Goal: Information Seeking & Learning: Learn about a topic

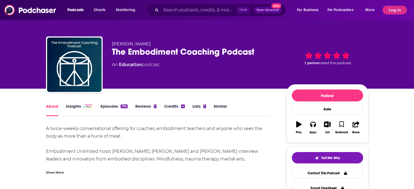
drag, startPoint x: 0, startPoint y: 0, endPoint x: 52, endPoint y: 110, distance: 121.5
click at [52, 110] on link "About" at bounding box center [52, 110] width 12 height 13
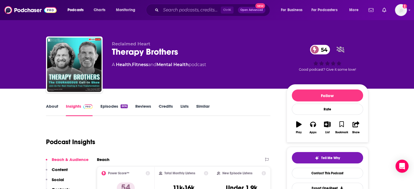
click at [52, 107] on link "About" at bounding box center [52, 110] width 12 height 13
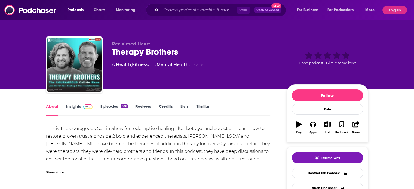
click at [60, 172] on div "Show More" at bounding box center [55, 172] width 18 height 5
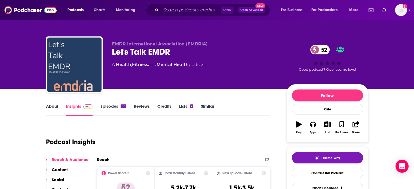
click at [49, 103] on div "About Insights Episodes 80 Reviews Credits Lists 2 Similar" at bounding box center [158, 109] width 224 height 13
click at [47, 103] on div "About Insights Episodes 80 Reviews Credits Lists 2 Similar" at bounding box center [158, 109] width 224 height 13
click at [50, 107] on link "About" at bounding box center [52, 110] width 12 height 13
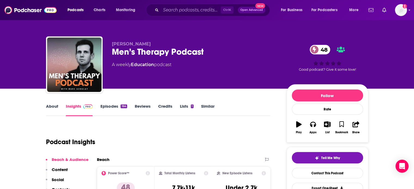
click at [54, 113] on link "About" at bounding box center [52, 110] width 12 height 13
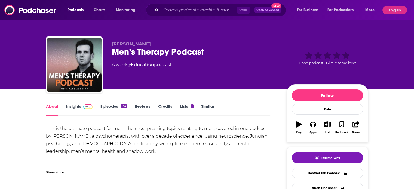
click at [71, 112] on link "Insights" at bounding box center [79, 110] width 27 height 13
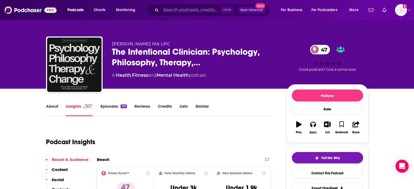
click at [54, 110] on link "About" at bounding box center [52, 110] width 12 height 13
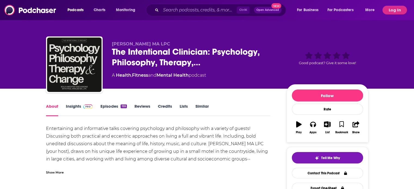
click at [75, 112] on link "Insights" at bounding box center [79, 110] width 27 height 13
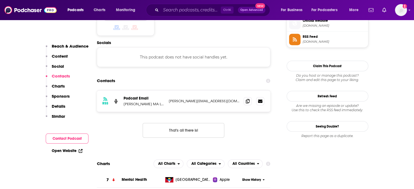
scroll to position [456, 0]
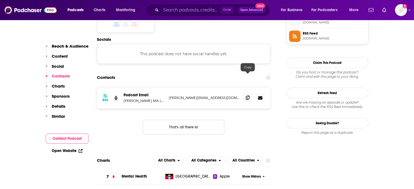
click at [247, 96] on icon at bounding box center [248, 98] width 4 height 4
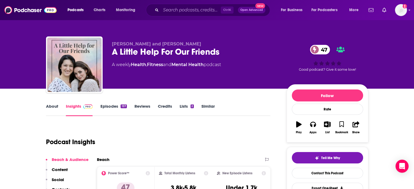
click at [52, 113] on link "About" at bounding box center [52, 110] width 12 height 13
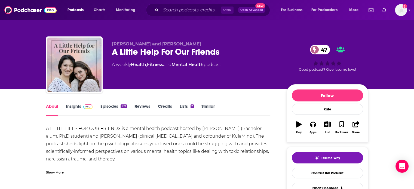
click at [55, 170] on div "Show More" at bounding box center [55, 172] width 18 height 5
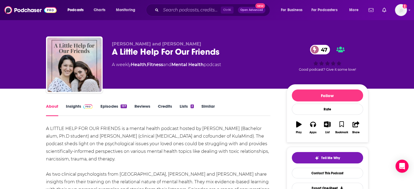
drag, startPoint x: 72, startPoint y: 105, endPoint x: 97, endPoint y: 2, distance: 106.6
click at [72, 105] on link "Insights" at bounding box center [79, 110] width 27 height 13
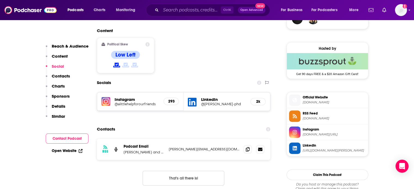
scroll to position [440, 0]
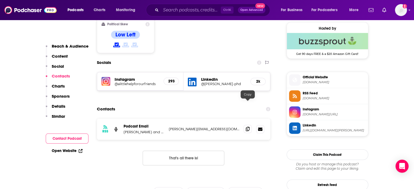
click at [247, 127] on icon at bounding box center [248, 129] width 4 height 4
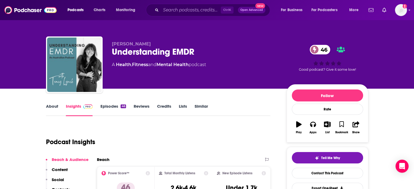
click at [52, 108] on link "About" at bounding box center [52, 110] width 12 height 13
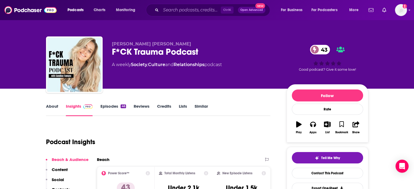
click at [49, 104] on link "About" at bounding box center [52, 110] width 12 height 13
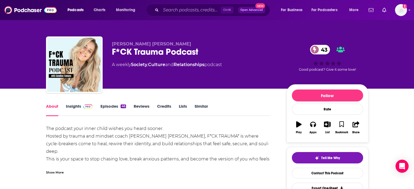
click at [72, 112] on link "Insights" at bounding box center [79, 110] width 27 height 13
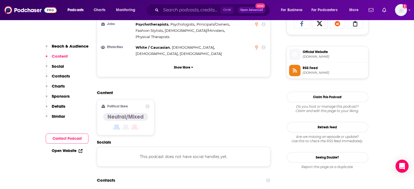
scroll to position [392, 0]
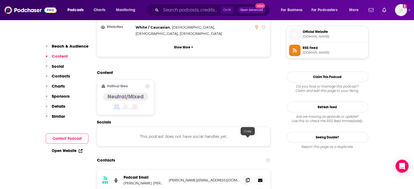
click at [248, 178] on icon at bounding box center [248, 180] width 4 height 4
click at [74, 149] on link "Open Website" at bounding box center [67, 151] width 31 height 5
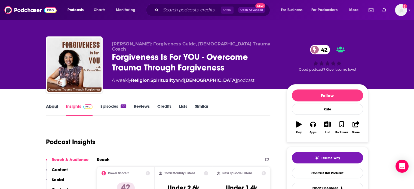
click at [59, 108] on div "About" at bounding box center [56, 110] width 20 height 13
click at [51, 111] on link "About" at bounding box center [52, 110] width 12 height 13
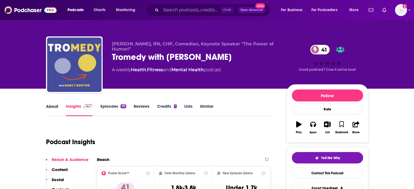
click at [61, 111] on div "About" at bounding box center [56, 110] width 20 height 13
click at [53, 109] on link "About" at bounding box center [52, 110] width 12 height 13
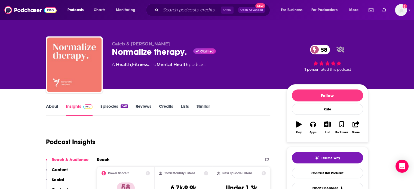
click at [50, 109] on link "About" at bounding box center [52, 110] width 12 height 13
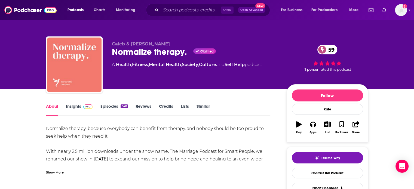
click at [56, 173] on div "Show More" at bounding box center [55, 172] width 18 height 5
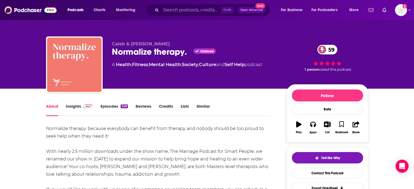
click at [80, 107] on link "Insights" at bounding box center [79, 110] width 27 height 13
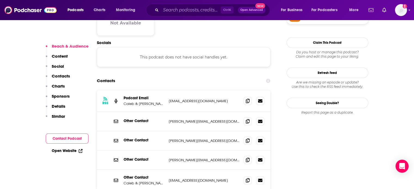
scroll to position [466, 0]
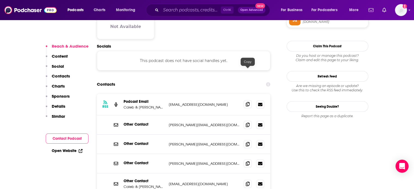
click at [249, 100] on span at bounding box center [248, 104] width 8 height 8
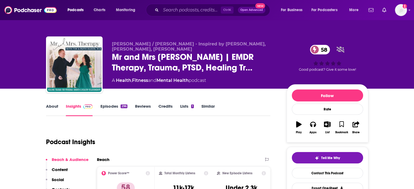
click at [52, 111] on link "About" at bounding box center [52, 110] width 12 height 13
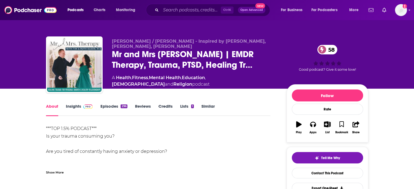
click at [66, 171] on div "Show More" at bounding box center [158, 170] width 224 height 9
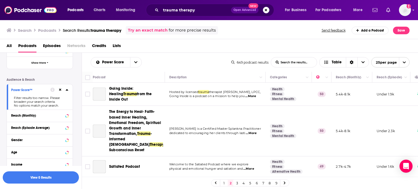
scroll to position [460, 0]
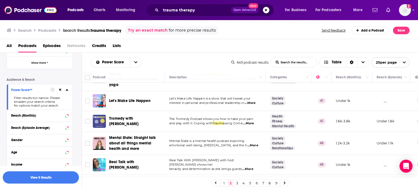
click at [151, 81] on th "Podcast" at bounding box center [129, 77] width 72 height 11
drag, startPoint x: 414, startPoint y: 157, endPoint x: 415, endPoint y: 174, distance: 17.2
click at [415, 174] on div "Podcast Description Categories Reach (Monthly) Reach (Episode) Top Country Goin…" at bounding box center [250, 125] width 336 height 106
click at [236, 183] on link "3" at bounding box center [236, 183] width 5 height 7
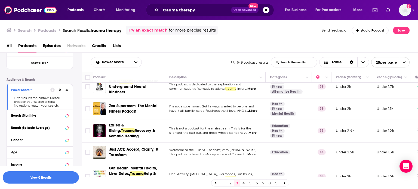
scroll to position [104, 0]
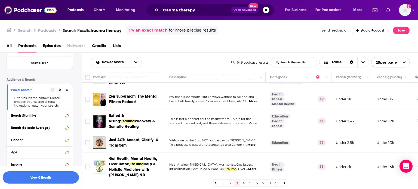
click at [153, 60] on div "Power Score List Search Input Search the results... Table" at bounding box center [161, 62] width 141 height 10
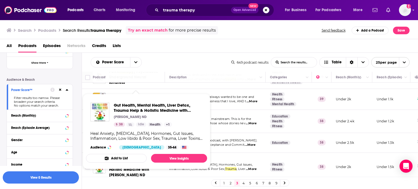
click at [175, 60] on div "Power Score List Search Input Search the results... Table" at bounding box center [161, 62] width 141 height 10
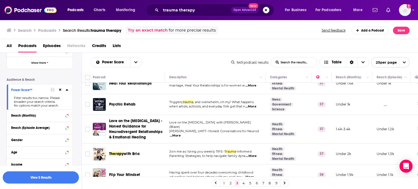
scroll to position [315, 0]
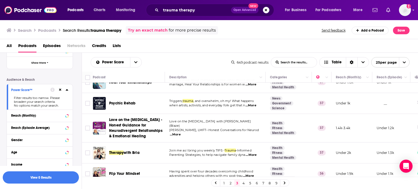
click at [160, 66] on div "Power Score List Search Input Search the results... Table" at bounding box center [161, 62] width 141 height 10
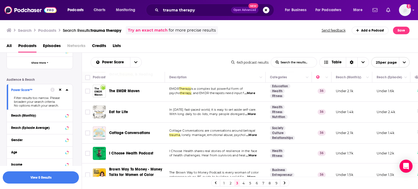
scroll to position [473, 0]
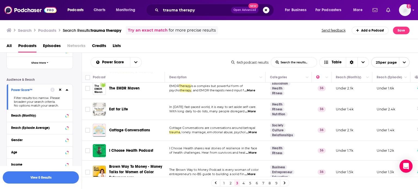
click at [242, 181] on link "4" at bounding box center [243, 183] width 5 height 7
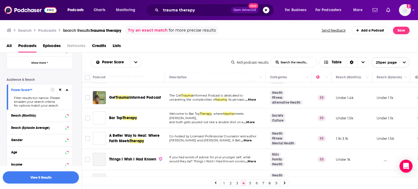
scroll to position [100, 0]
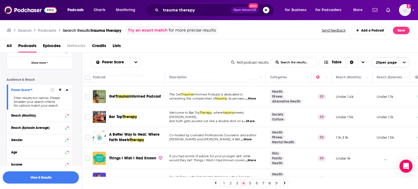
click at [157, 69] on div "Power Score List Search Input Search the results... Table 649 podcast results L…" at bounding box center [250, 62] width 336 height 19
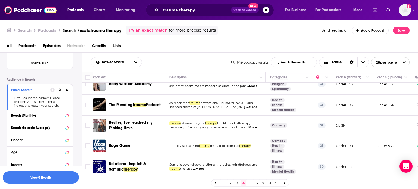
scroll to position [325, 0]
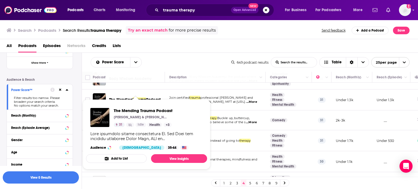
click at [186, 48] on div "All Podcasts Episodes Networks Credits Lists" at bounding box center [210, 46] width 407 height 11
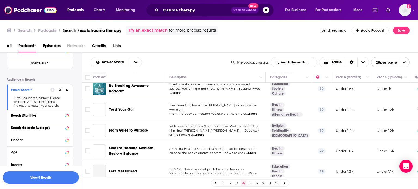
scroll to position [426, 0]
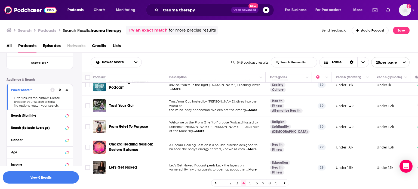
click at [249, 185] on link "5" at bounding box center [249, 183] width 5 height 7
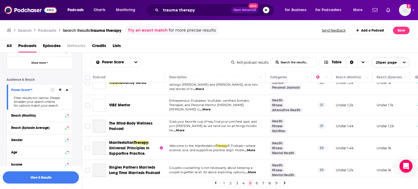
scroll to position [445, 0]
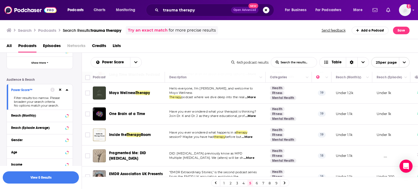
click at [255, 183] on link "6" at bounding box center [256, 183] width 5 height 7
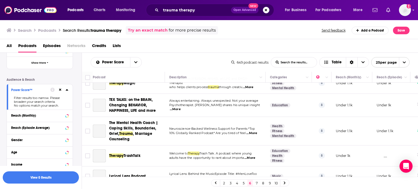
scroll to position [438, 0]
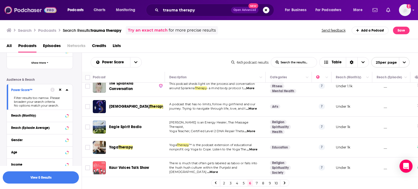
click at [53, 8] on img at bounding box center [30, 10] width 52 height 10
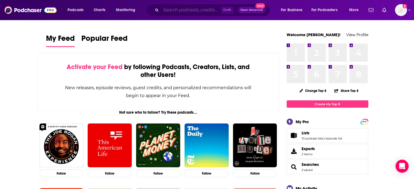
click at [180, 14] on input "Search podcasts, credits, & more..." at bounding box center [191, 10] width 60 height 9
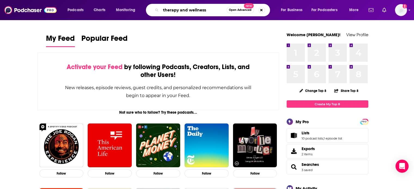
type input "therapy and wellness"
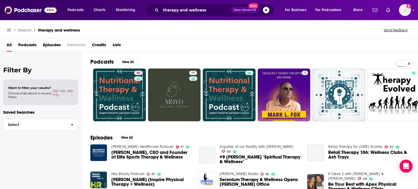
click at [130, 65] on div "Podcasts View All" at bounding box center [254, 64] width 328 height 10
drag, startPoint x: 130, startPoint y: 62, endPoint x: 130, endPoint y: 2, distance: 59.9
click at [130, 62] on button "View All" at bounding box center [128, 62] width 20 height 7
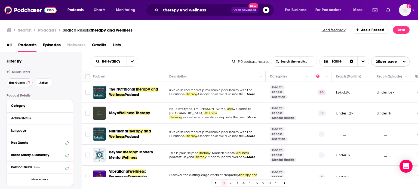
click at [20, 85] on button "Has Guests" at bounding box center [20, 82] width 26 height 9
click at [45, 81] on span "Active" at bounding box center [43, 82] width 8 height 3
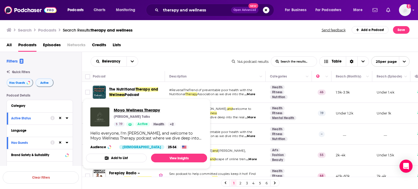
drag, startPoint x: 127, startPoint y: 113, endPoint x: 124, endPoint y: 110, distance: 5.2
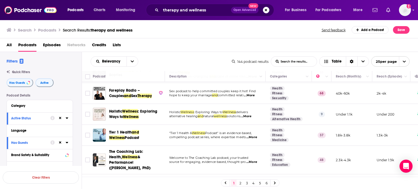
scroll to position [84, 0]
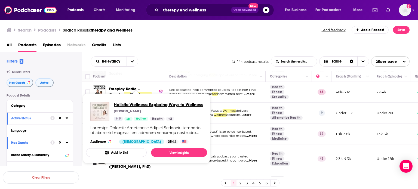
drag, startPoint x: 128, startPoint y: 115, endPoint x: 121, endPoint y: 109, distance: 9.2
click at [163, 45] on div "All Podcasts Episodes Networks Credits Lists" at bounding box center [210, 46] width 407 height 11
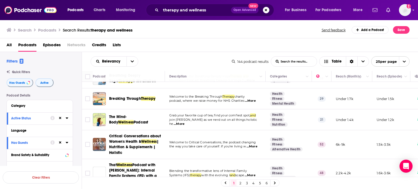
scroll to position [211, 0]
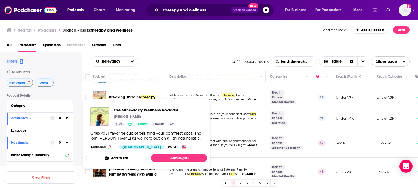
drag, startPoint x: 127, startPoint y: 107, endPoint x: 121, endPoint y: 110, distance: 6.8
click at [176, 62] on div "Relevancy List Search Input Search the results... Table" at bounding box center [161, 61] width 141 height 10
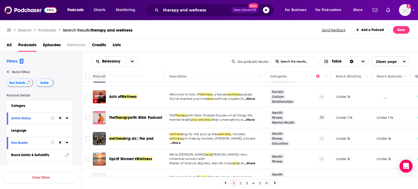
scroll to position [460, 0]
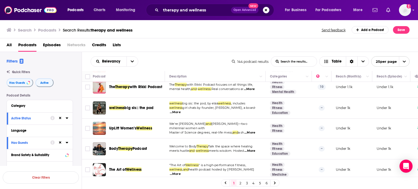
click at [240, 182] on link "2" at bounding box center [240, 183] width 5 height 7
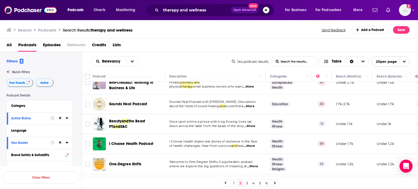
scroll to position [428, 0]
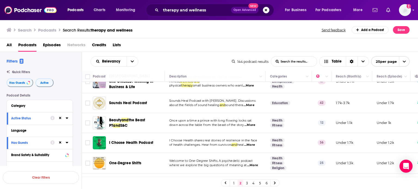
click at [246, 183] on link "3" at bounding box center [246, 183] width 5 height 7
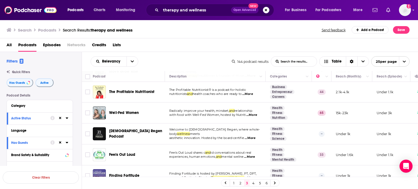
scroll to position [426, 0]
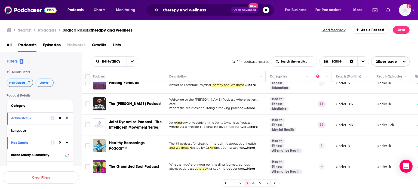
click at [252, 184] on link "4" at bounding box center [253, 183] width 5 height 7
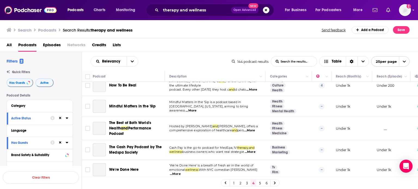
scroll to position [428, 0]
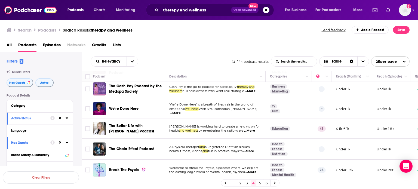
click at [259, 183] on link "5" at bounding box center [259, 183] width 5 height 7
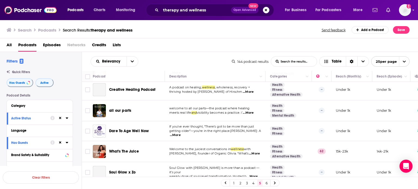
scroll to position [434, 0]
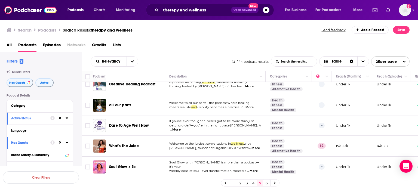
click at [267, 184] on link "6" at bounding box center [266, 183] width 5 height 7
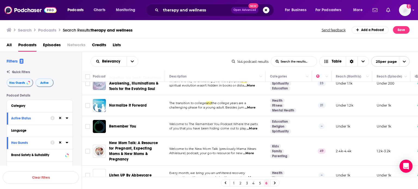
scroll to position [332, 0]
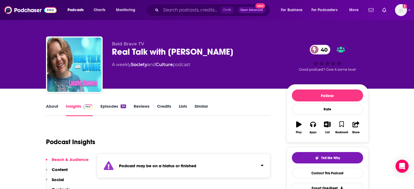
click at [116, 106] on link "Episodes 24" at bounding box center [113, 110] width 26 height 13
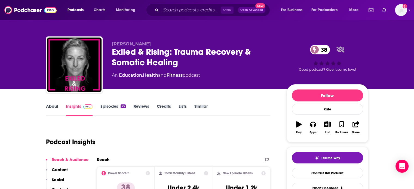
click at [50, 104] on link "About" at bounding box center [52, 110] width 12 height 13
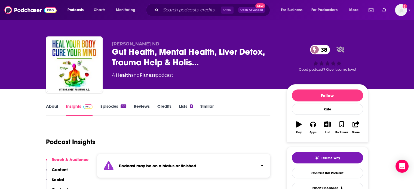
click at [120, 104] on link "Episodes 80" at bounding box center [113, 110] width 26 height 13
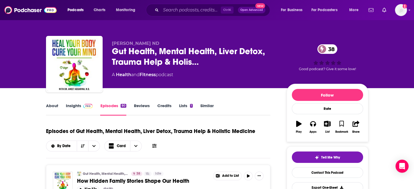
scroll to position [14, 0]
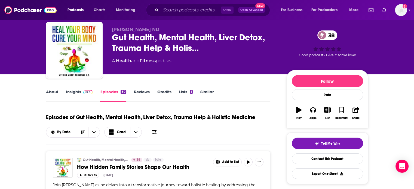
click at [82, 89] on span at bounding box center [87, 91] width 12 height 5
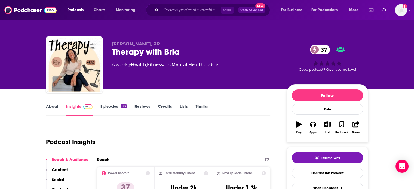
click at [54, 106] on link "About" at bounding box center [52, 110] width 12 height 13
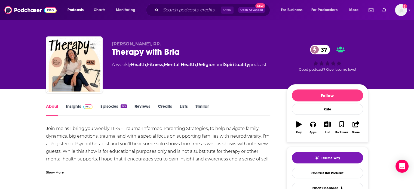
click at [80, 106] on link "Insights" at bounding box center [79, 110] width 27 height 13
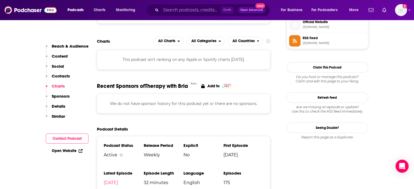
scroll to position [406, 0]
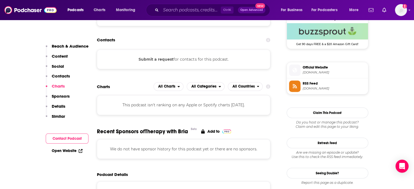
click at [65, 153] on div "Open Website" at bounding box center [67, 151] width 43 height 10
click at [73, 148] on div "Open Website" at bounding box center [67, 151] width 43 height 10
click at [75, 151] on link "Open Website" at bounding box center [67, 151] width 31 height 5
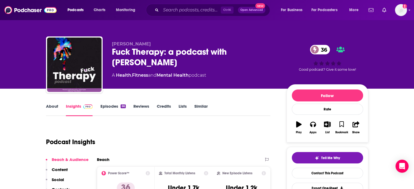
click at [51, 110] on link "About" at bounding box center [52, 110] width 12 height 13
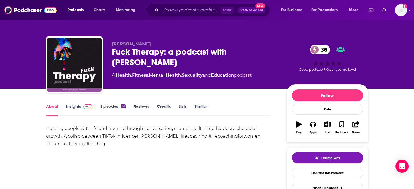
drag, startPoint x: 70, startPoint y: 112, endPoint x: 119, endPoint y: 11, distance: 112.7
click at [70, 112] on link "Insights" at bounding box center [79, 110] width 27 height 13
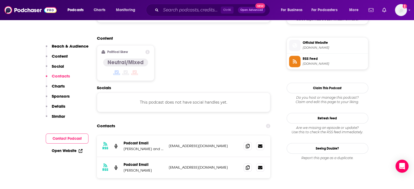
scroll to position [434, 0]
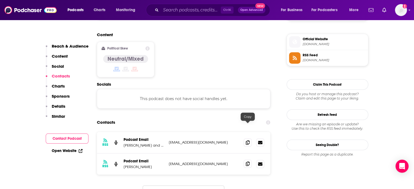
click at [245, 160] on span at bounding box center [248, 164] width 8 height 8
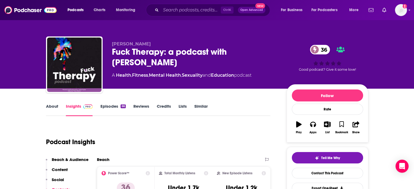
click at [57, 110] on link "About" at bounding box center [52, 110] width 12 height 13
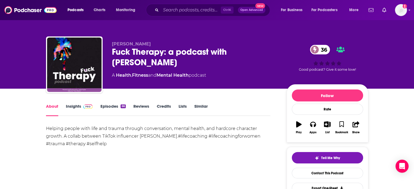
click at [77, 111] on link "Insights" at bounding box center [79, 110] width 27 height 13
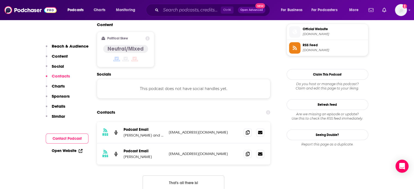
scroll to position [451, 0]
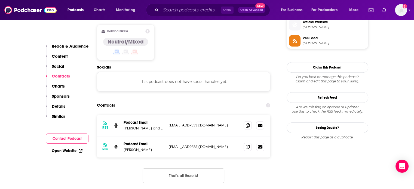
click at [67, 149] on link "Open Website" at bounding box center [67, 151] width 31 height 5
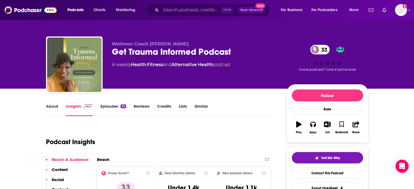
click at [55, 105] on link "About" at bounding box center [52, 110] width 12 height 13
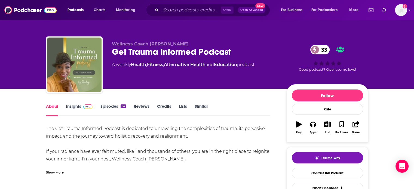
drag, startPoint x: 76, startPoint y: 105, endPoint x: 125, endPoint y: 7, distance: 109.0
click at [76, 105] on link "Insights" at bounding box center [79, 110] width 27 height 13
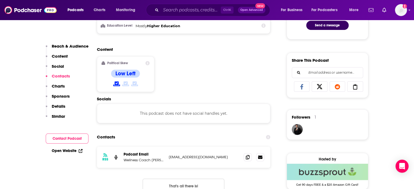
scroll to position [345, 0]
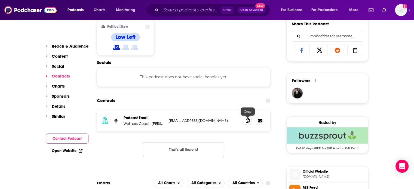
click at [248, 121] on icon at bounding box center [248, 120] width 4 height 4
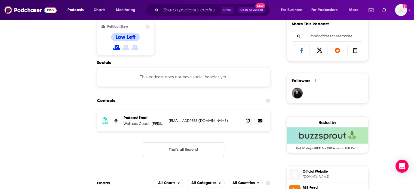
scroll to position [0, 0]
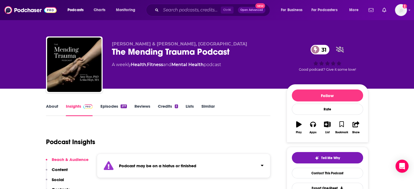
click at [109, 105] on link "Episodes 217" at bounding box center [113, 110] width 26 height 13
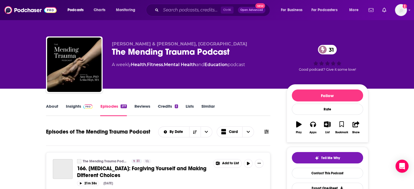
scroll to position [36, 0]
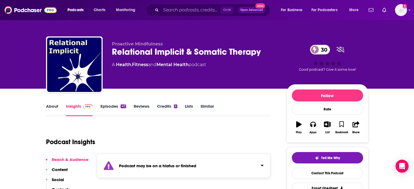
click at [115, 115] on link "Episodes 47" at bounding box center [113, 110] width 26 height 13
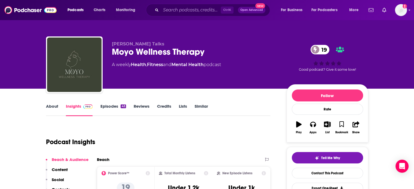
click at [56, 110] on link "About" at bounding box center [52, 110] width 12 height 13
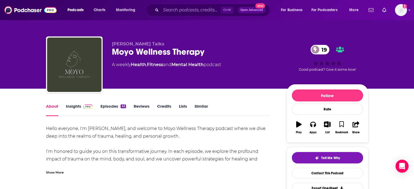
click at [78, 105] on link "Insights" at bounding box center [79, 110] width 27 height 13
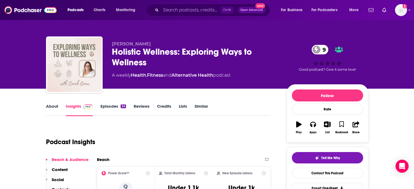
click at [51, 108] on link "About" at bounding box center [52, 110] width 12 height 13
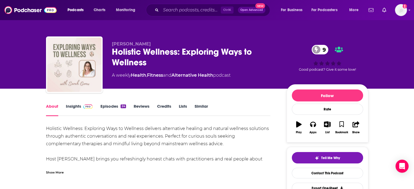
click at [68, 107] on link "Insights" at bounding box center [79, 110] width 27 height 13
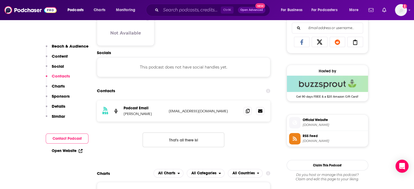
scroll to position [380, 0]
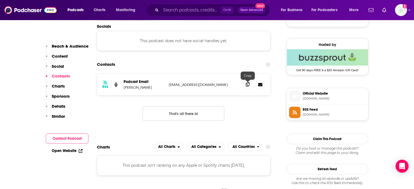
click at [246, 85] on icon at bounding box center [248, 84] width 4 height 4
click at [74, 148] on div "Open Website" at bounding box center [67, 151] width 43 height 10
click at [72, 154] on div "Open Website" at bounding box center [67, 151] width 43 height 10
click at [61, 153] on div "Open Website" at bounding box center [67, 151] width 43 height 10
click at [61, 149] on link "Open Website" at bounding box center [67, 151] width 31 height 5
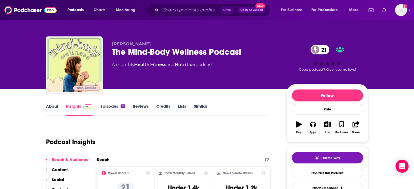
click at [51, 110] on link "About" at bounding box center [52, 110] width 12 height 13
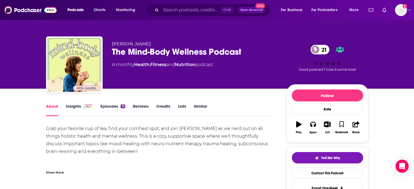
click at [76, 112] on link "Insights" at bounding box center [79, 110] width 27 height 13
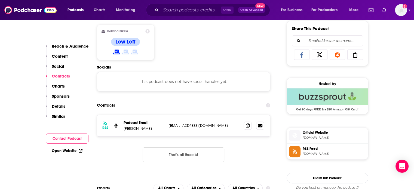
scroll to position [357, 0]
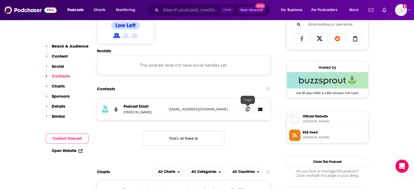
click at [247, 107] on icon at bounding box center [248, 109] width 4 height 4
click at [74, 152] on link "Open Website" at bounding box center [67, 151] width 31 height 5
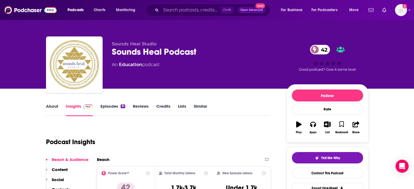
click at [54, 107] on link "About" at bounding box center [52, 110] width 12 height 13
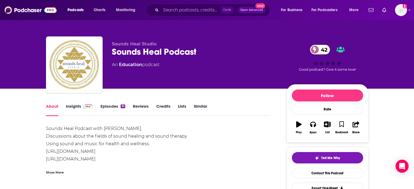
click at [66, 107] on link "Insights" at bounding box center [79, 110] width 27 height 13
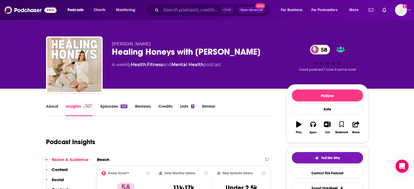
click at [49, 109] on link "About" at bounding box center [52, 110] width 12 height 13
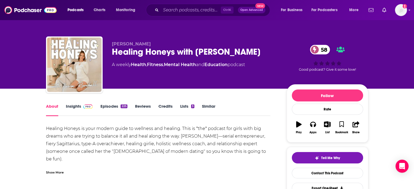
click at [59, 171] on div "Show More" at bounding box center [55, 172] width 18 height 5
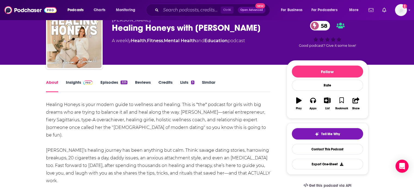
scroll to position [45, 0]
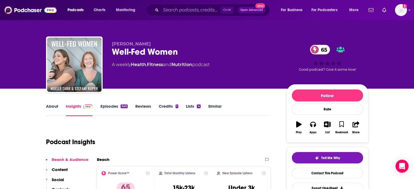
click at [53, 109] on link "About" at bounding box center [52, 110] width 12 height 13
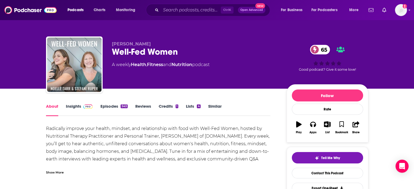
click at [73, 108] on link "Insights" at bounding box center [79, 110] width 27 height 13
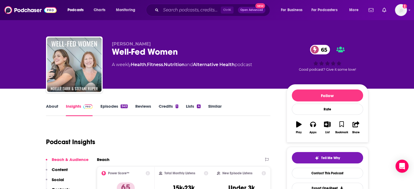
click at [52, 108] on link "About" at bounding box center [52, 110] width 12 height 13
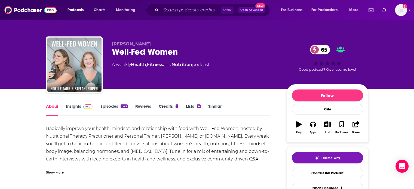
click at [72, 109] on link "Insights" at bounding box center [79, 110] width 27 height 13
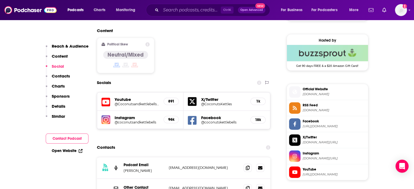
scroll to position [432, 0]
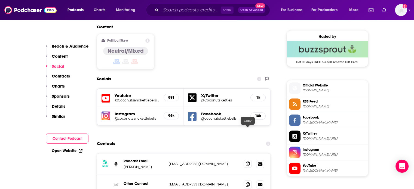
click at [249, 162] on icon at bounding box center [248, 164] width 4 height 4
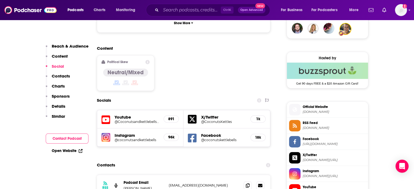
scroll to position [414, 0]
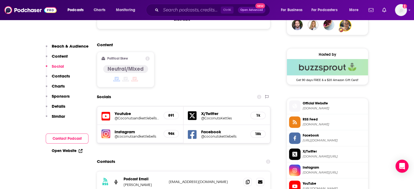
click at [69, 151] on link "Open Website" at bounding box center [67, 151] width 31 height 5
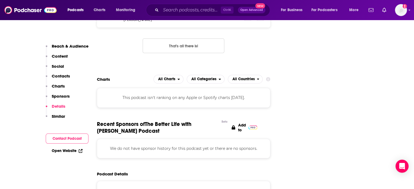
scroll to position [494, 0]
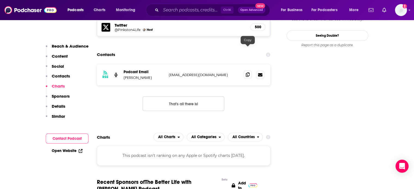
click at [247, 72] on icon at bounding box center [248, 74] width 4 height 4
click at [78, 151] on link "Open Website" at bounding box center [67, 151] width 31 height 5
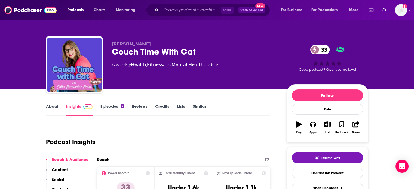
click at [47, 110] on link "About" at bounding box center [52, 110] width 12 height 13
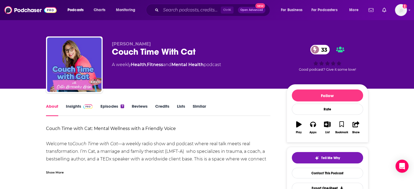
click at [54, 173] on div "Show More" at bounding box center [55, 172] width 18 height 5
click at [121, 104] on link "Episodes 7" at bounding box center [112, 110] width 24 height 13
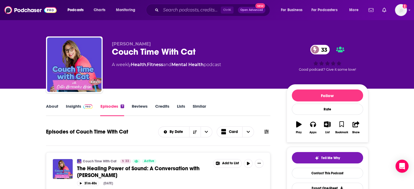
drag, startPoint x: 71, startPoint y: 107, endPoint x: 113, endPoint y: 1, distance: 114.3
click at [71, 107] on link "Insights" at bounding box center [79, 110] width 27 height 13
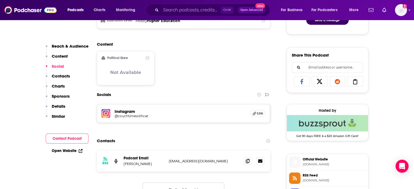
scroll to position [403, 0]
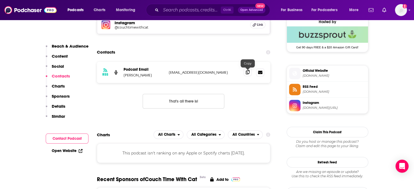
click at [244, 73] on span at bounding box center [248, 72] width 8 height 8
click at [67, 153] on link "Open Website" at bounding box center [67, 151] width 31 height 5
click at [174, 12] on input "Search podcasts, credits, & more..." at bounding box center [191, 10] width 60 height 9
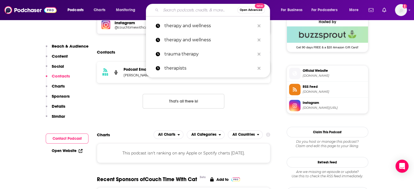
type input "o"
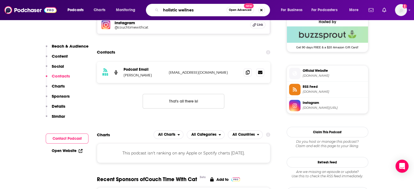
type input "holistic wellness"
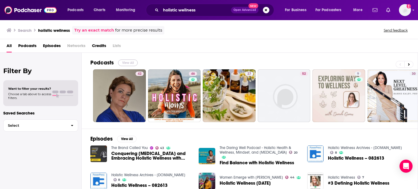
click at [127, 62] on button "View All" at bounding box center [128, 63] width 20 height 7
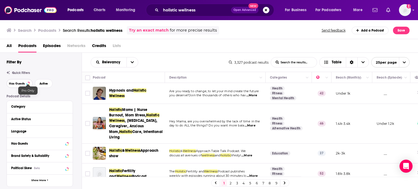
drag, startPoint x: 26, startPoint y: 83, endPoint x: 140, endPoint y: 1, distance: 140.5
click at [26, 83] on button "Has Guests" at bounding box center [20, 83] width 26 height 9
click at [44, 82] on span "Active" at bounding box center [43, 83] width 8 height 3
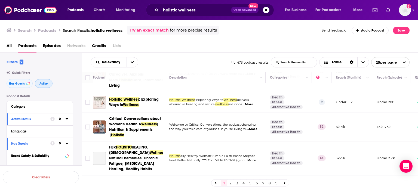
scroll to position [48, 0]
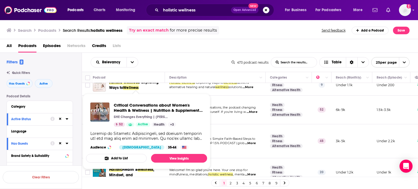
click at [161, 56] on div "Relevancy List Search Input Search the results... Table 473 podcast results Lis…" at bounding box center [250, 62] width 336 height 19
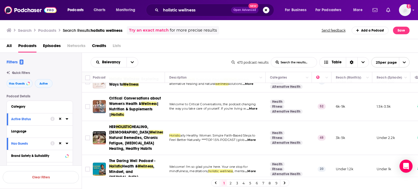
scroll to position [56, 0]
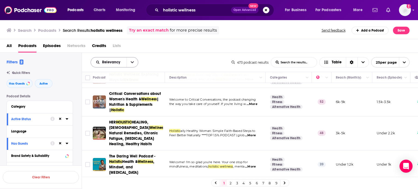
click at [128, 61] on button "open menu" at bounding box center [132, 62] width 11 height 10
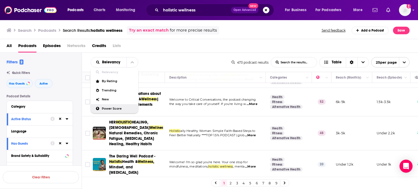
click at [130, 108] on span "Power Score" at bounding box center [118, 108] width 32 height 3
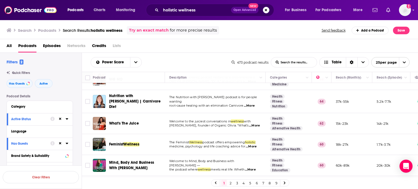
click at [178, 119] on span "Welcome to the juiciest conversations in" at bounding box center [199, 121] width 61 height 4
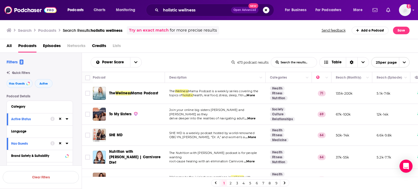
scroll to position [89, 0]
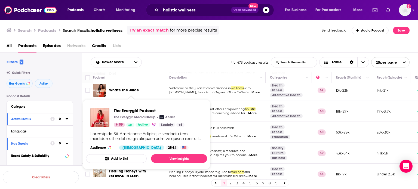
click at [163, 66] on div "Power Score List Search Input Search the results... Table" at bounding box center [161, 62] width 141 height 10
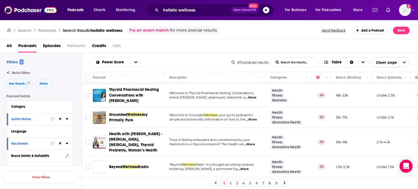
scroll to position [236, 0]
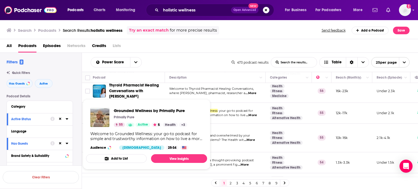
click at [176, 54] on div "Power Score List Search Input Search the results... Table 473 podcast results L…" at bounding box center [250, 62] width 336 height 19
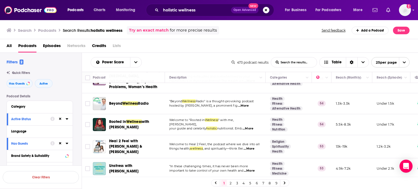
scroll to position [285, 0]
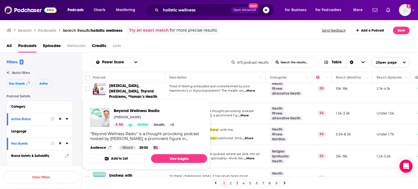
click at [167, 57] on div "Power Score List Search Input Search the results... Table" at bounding box center [161, 62] width 141 height 10
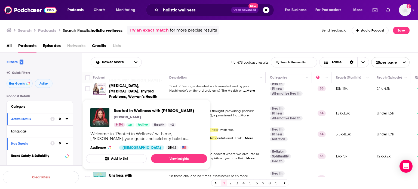
click at [172, 56] on div "Power Score List Search Input Search the results... Table 473 podcast results L…" at bounding box center [250, 62] width 336 height 19
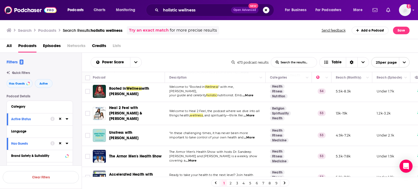
scroll to position [335, 0]
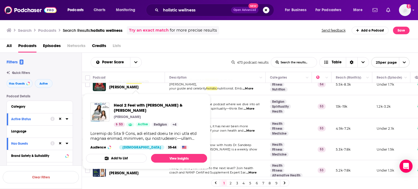
click at [178, 56] on div "Power Score List Search Input Search the results... Table 473 podcast results L…" at bounding box center [250, 62] width 336 height 19
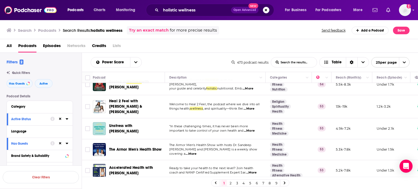
click at [253, 129] on span "...More" at bounding box center [249, 131] width 11 height 4
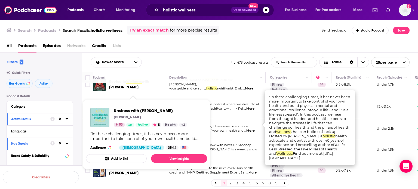
click at [159, 70] on div "Power Score List Search Input Search the results... Table 473 podcast results L…" at bounding box center [250, 62] width 336 height 19
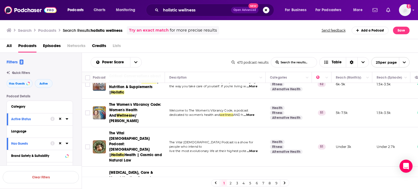
scroll to position [470, 0]
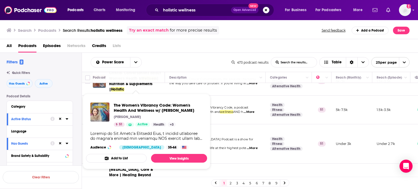
click at [163, 55] on div "Power Score List Search Input Search the results... Table 473 podcast results L…" at bounding box center [250, 62] width 336 height 19
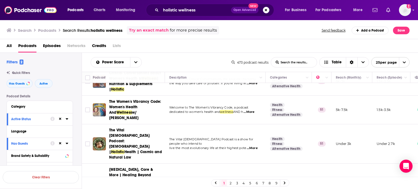
scroll to position [477, 0]
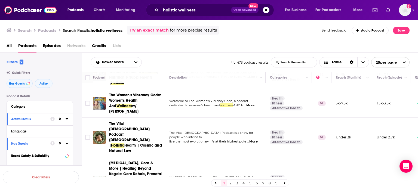
click at [229, 183] on link "2" at bounding box center [230, 183] width 5 height 7
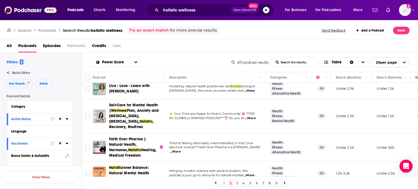
scroll to position [546, 0]
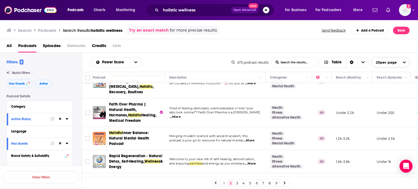
click at [236, 181] on link "3" at bounding box center [236, 183] width 5 height 7
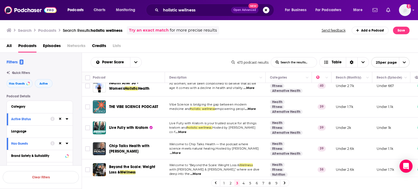
scroll to position [458, 0]
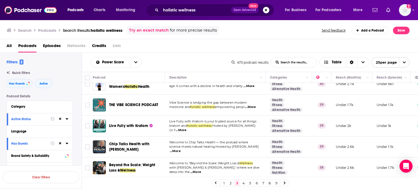
drag, startPoint x: 244, startPoint y: 181, endPoint x: 130, endPoint y: 0, distance: 213.7
click at [244, 181] on link "4" at bounding box center [243, 183] width 5 height 7
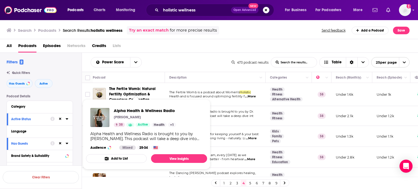
click at [181, 54] on div "Power Score List Search Input Search the results... Table 473 podcast results L…" at bounding box center [250, 62] width 336 height 19
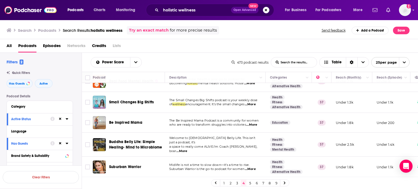
scroll to position [146, 0]
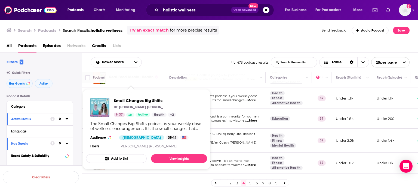
click at [169, 52] on div "All Podcasts Episodes Networks Credits Lists" at bounding box center [210, 46] width 407 height 11
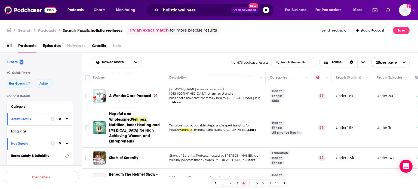
scroll to position [258, 0]
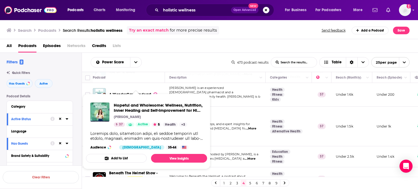
click at [161, 64] on div "Power Score List Search Input Search the results... Table" at bounding box center [161, 62] width 141 height 10
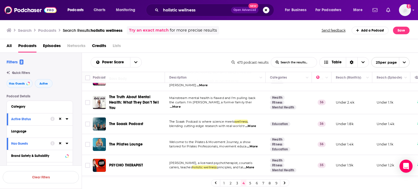
scroll to position [451, 0]
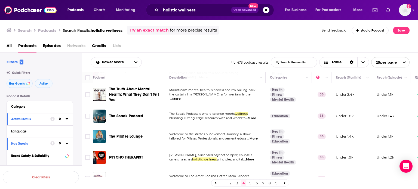
click at [251, 183] on link "5" at bounding box center [249, 183] width 5 height 7
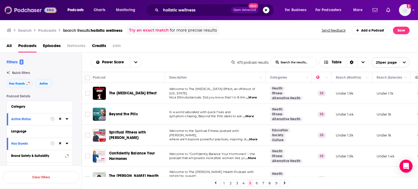
click at [47, 8] on img at bounding box center [30, 10] width 52 height 10
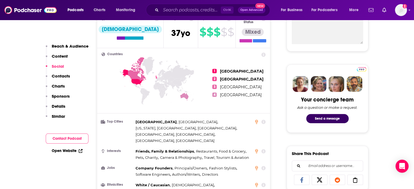
scroll to position [403, 0]
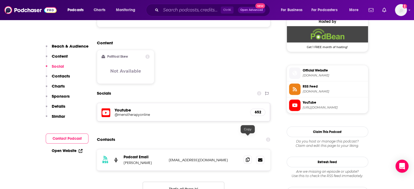
click at [248, 158] on icon at bounding box center [248, 160] width 4 height 4
click at [69, 151] on link "Open Website" at bounding box center [67, 151] width 31 height 5
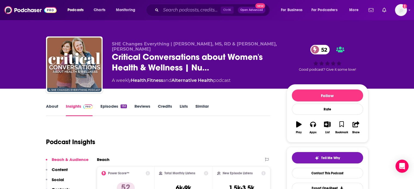
click at [57, 116] on link "About" at bounding box center [52, 110] width 12 height 13
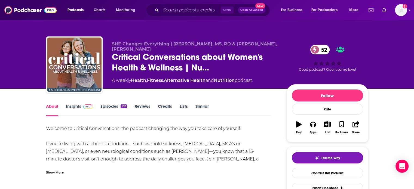
click at [58, 167] on div "Show More" at bounding box center [158, 170] width 224 height 9
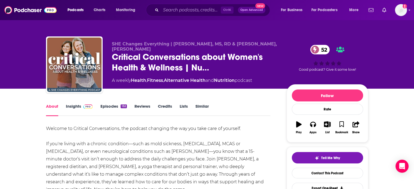
click at [77, 107] on link "Insights" at bounding box center [79, 110] width 27 height 13
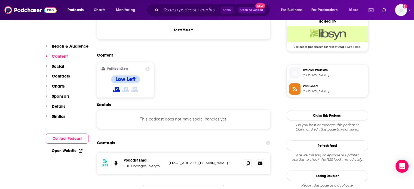
scroll to position [418, 0]
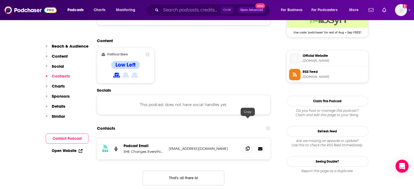
click at [246, 146] on icon at bounding box center [248, 148] width 4 height 4
click at [76, 148] on div "Open Website" at bounding box center [67, 151] width 43 height 10
click at [66, 154] on div "Open Website" at bounding box center [67, 151] width 43 height 10
click at [67, 149] on link "Open Website" at bounding box center [67, 151] width 31 height 5
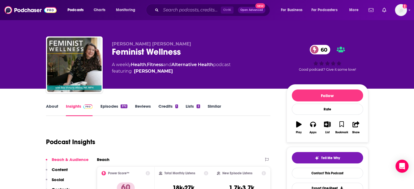
click at [48, 107] on link "About" at bounding box center [52, 110] width 12 height 13
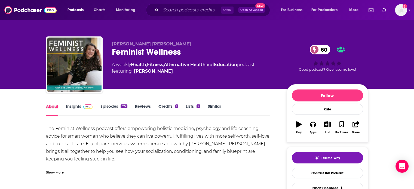
click at [63, 108] on div "About" at bounding box center [56, 110] width 20 height 13
click at [82, 109] on span at bounding box center [87, 106] width 12 height 5
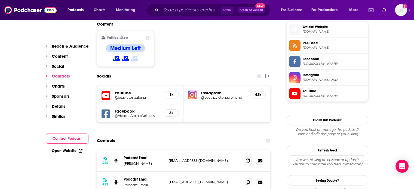
scroll to position [455, 0]
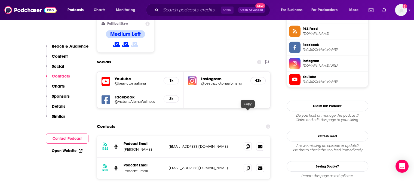
click at [247, 144] on icon at bounding box center [248, 146] width 4 height 4
click at [69, 151] on link "Open Website" at bounding box center [67, 151] width 31 height 5
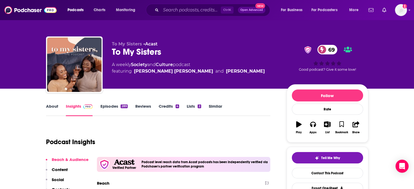
click at [56, 112] on link "About" at bounding box center [52, 110] width 12 height 13
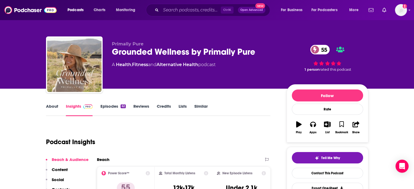
click at [51, 105] on link "About" at bounding box center [52, 110] width 12 height 13
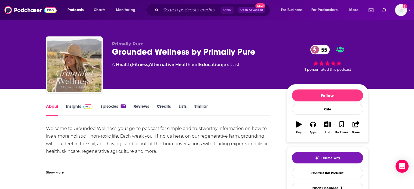
drag, startPoint x: 71, startPoint y: 107, endPoint x: 110, endPoint y: 7, distance: 106.7
click at [71, 107] on link "Insights" at bounding box center [79, 110] width 27 height 13
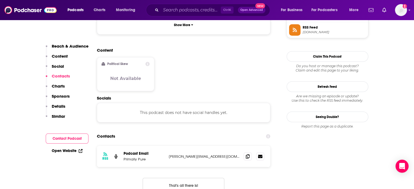
scroll to position [416, 0]
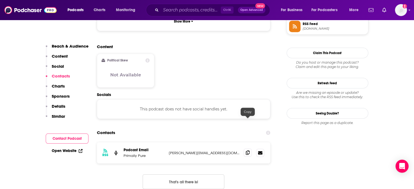
click at [245, 149] on span at bounding box center [248, 153] width 8 height 8
click at [72, 153] on link "Open Website" at bounding box center [67, 151] width 31 height 5
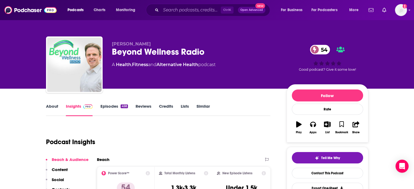
click at [47, 109] on link "About" at bounding box center [52, 110] width 12 height 13
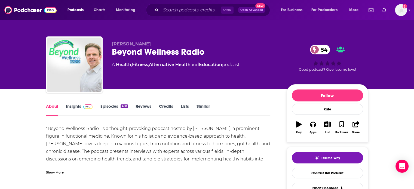
click at [72, 109] on link "Insights" at bounding box center [79, 110] width 27 height 13
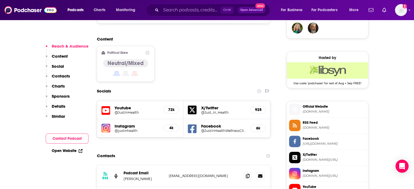
scroll to position [414, 0]
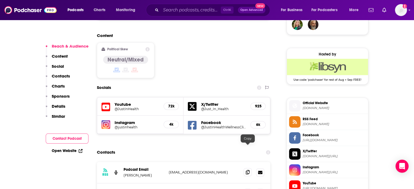
click at [248, 170] on icon at bounding box center [248, 172] width 4 height 4
click at [70, 154] on div "Open Website" at bounding box center [67, 151] width 43 height 10
click at [70, 149] on link "Open Website" at bounding box center [67, 151] width 31 height 5
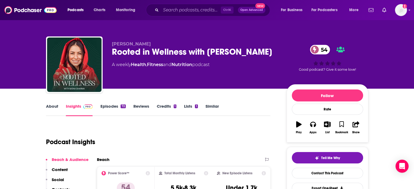
click at [51, 111] on link "About" at bounding box center [52, 110] width 12 height 13
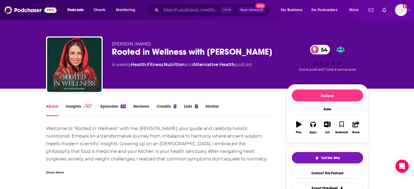
click at [72, 109] on link "Insights" at bounding box center [79, 110] width 27 height 13
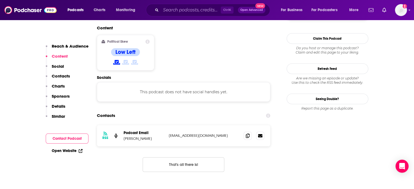
scroll to position [455, 0]
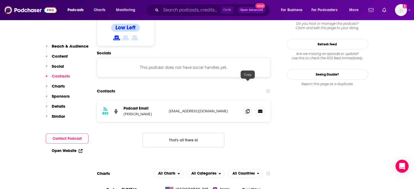
click at [248, 109] on icon at bounding box center [248, 111] width 4 height 4
click at [72, 149] on link "Open Website" at bounding box center [67, 151] width 31 height 5
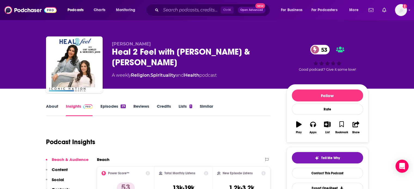
click at [51, 110] on link "About" at bounding box center [52, 110] width 12 height 13
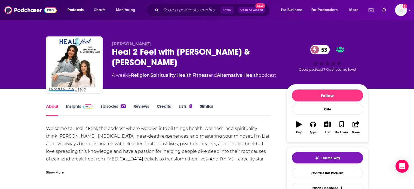
click at [79, 111] on link "Insights" at bounding box center [79, 110] width 27 height 13
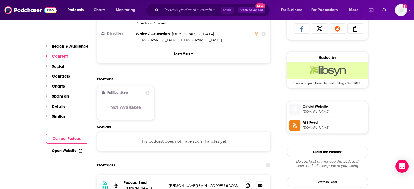
scroll to position [403, 0]
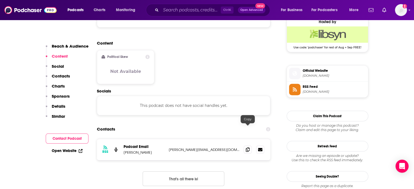
click at [247, 147] on icon at bounding box center [248, 149] width 4 height 4
click at [70, 150] on link "Open Website" at bounding box center [67, 151] width 31 height 5
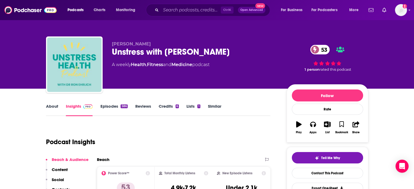
click at [53, 109] on link "About" at bounding box center [52, 110] width 12 height 13
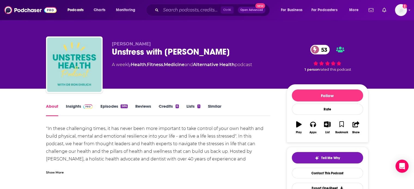
click at [56, 169] on div "Show More" at bounding box center [158, 170] width 224 height 9
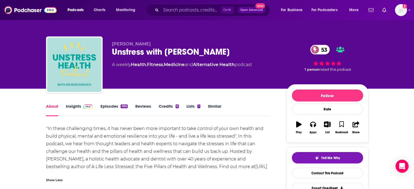
click at [81, 107] on span at bounding box center [87, 106] width 12 height 5
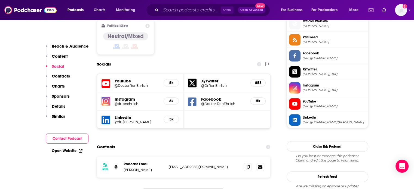
scroll to position [453, 0]
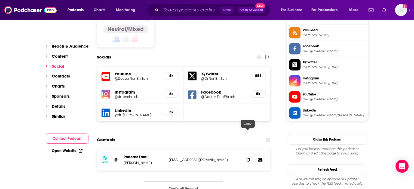
click at [250, 156] on span at bounding box center [248, 160] width 8 height 8
click at [62, 150] on link "Open Website" at bounding box center [67, 151] width 31 height 5
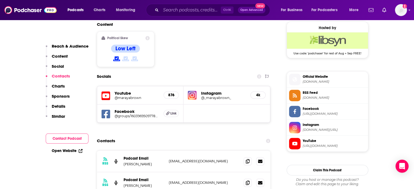
scroll to position [451, 0]
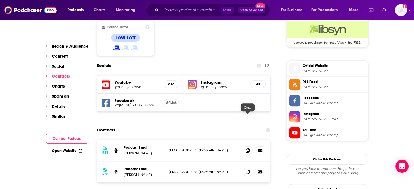
click at [246, 148] on icon at bounding box center [248, 150] width 4 height 4
click at [73, 153] on div "Open Website" at bounding box center [67, 151] width 43 height 10
click at [73, 151] on link "Open Website" at bounding box center [67, 151] width 31 height 5
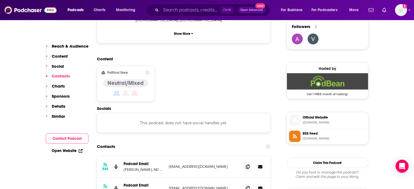
scroll to position [396, 0]
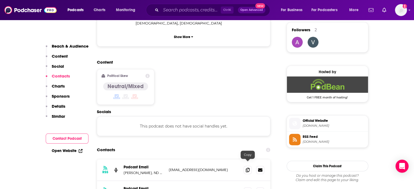
click at [248, 189] on icon at bounding box center [248, 191] width 4 height 4
click at [73, 152] on link "Open Website" at bounding box center [67, 151] width 31 height 5
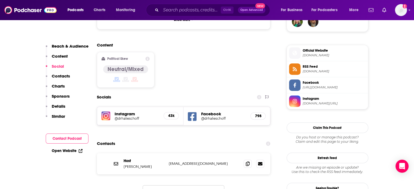
scroll to position [423, 0]
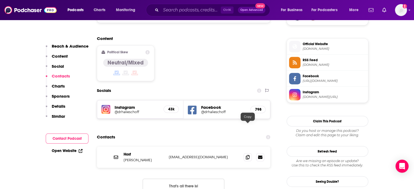
click at [247, 155] on icon at bounding box center [248, 157] width 4 height 4
click at [72, 151] on link "Open Website" at bounding box center [67, 151] width 31 height 5
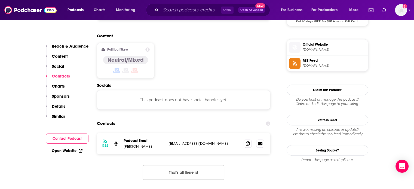
scroll to position [432, 0]
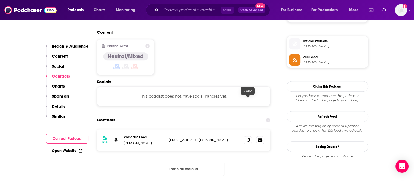
click at [247, 138] on icon at bounding box center [248, 140] width 4 height 4
click at [71, 149] on link "Open Website" at bounding box center [67, 151] width 31 height 5
